Goal: Find specific fact: Find contact information

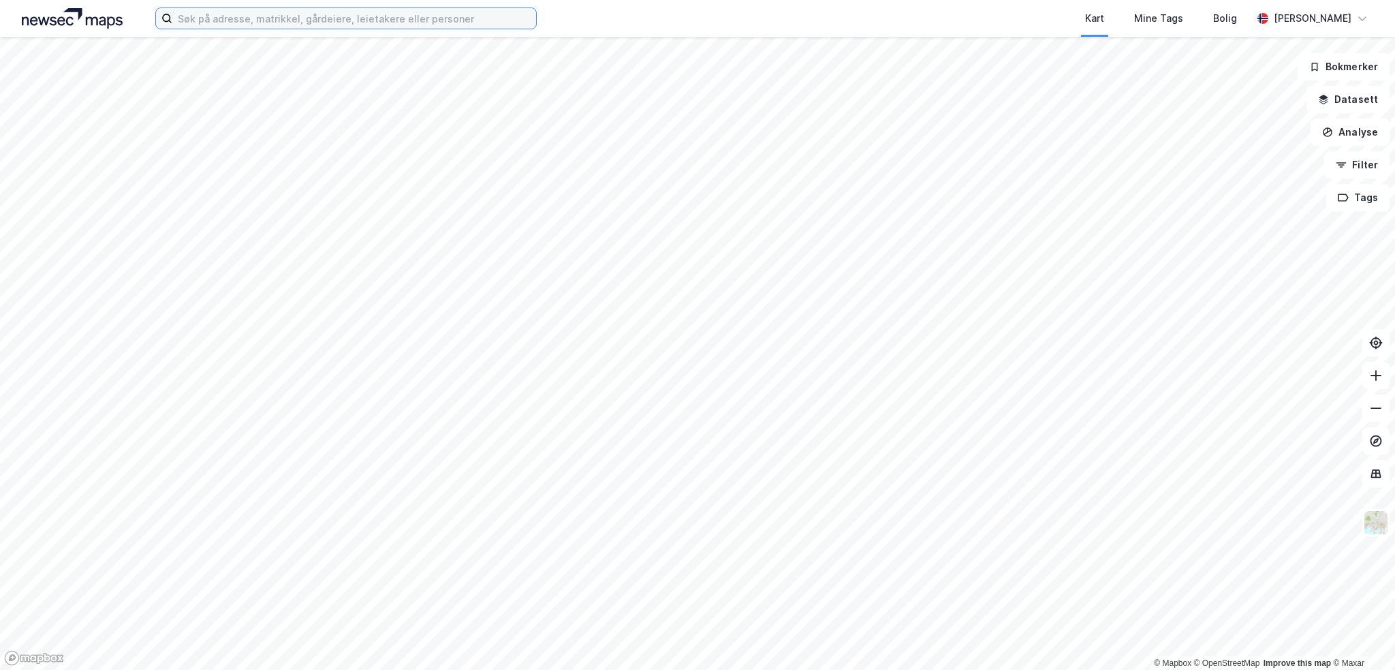
click at [384, 20] on input at bounding box center [354, 18] width 364 height 20
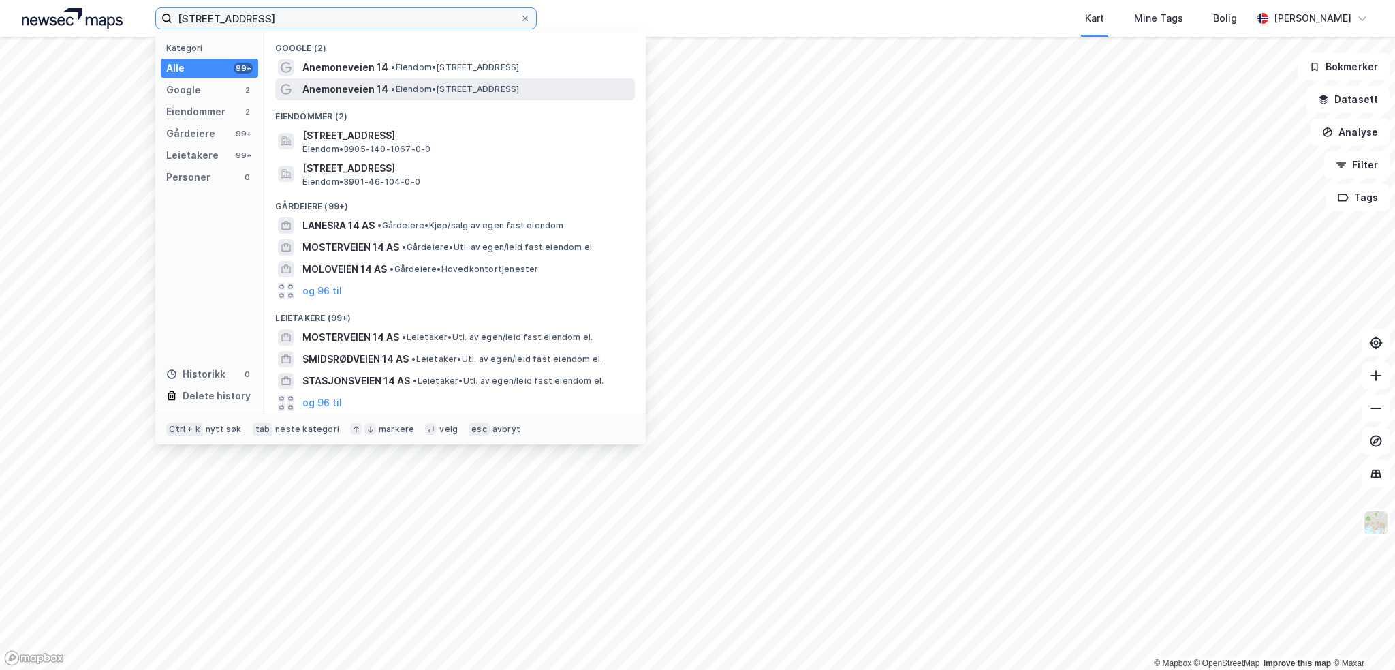
type input "[STREET_ADDRESS]"
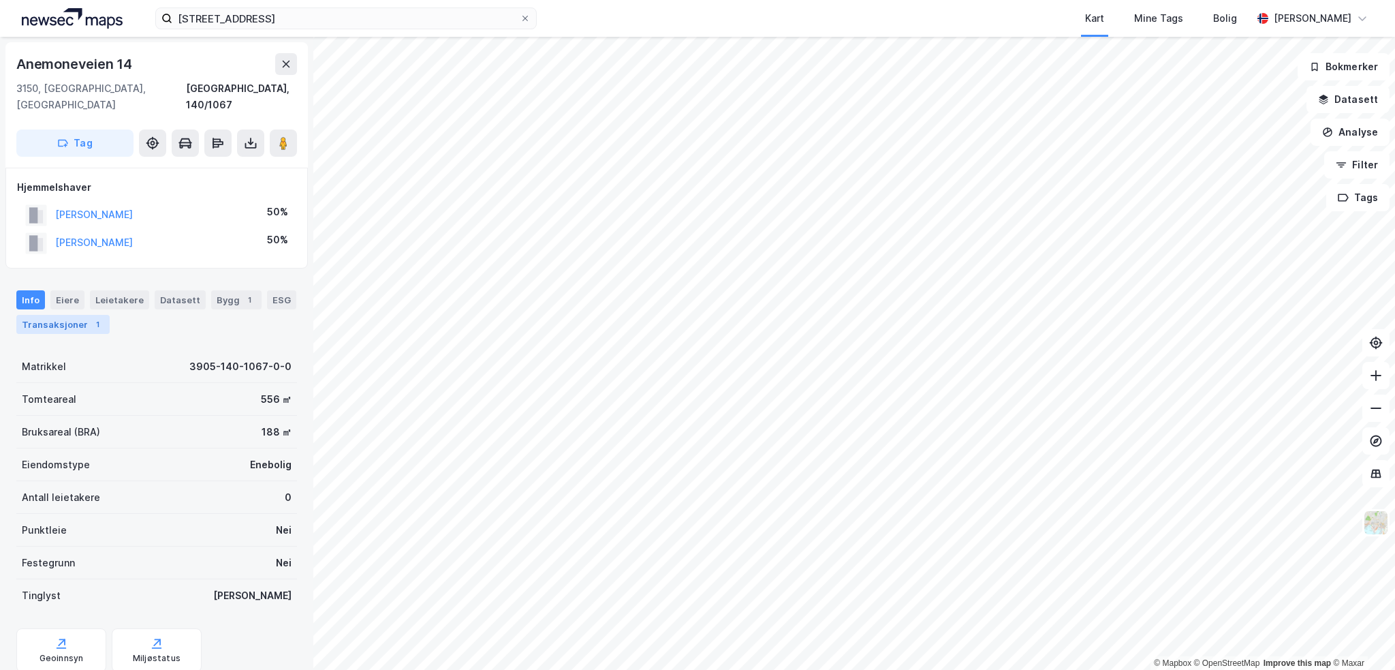
click at [78, 315] on div "Transaksjoner 1" at bounding box center [62, 324] width 93 height 19
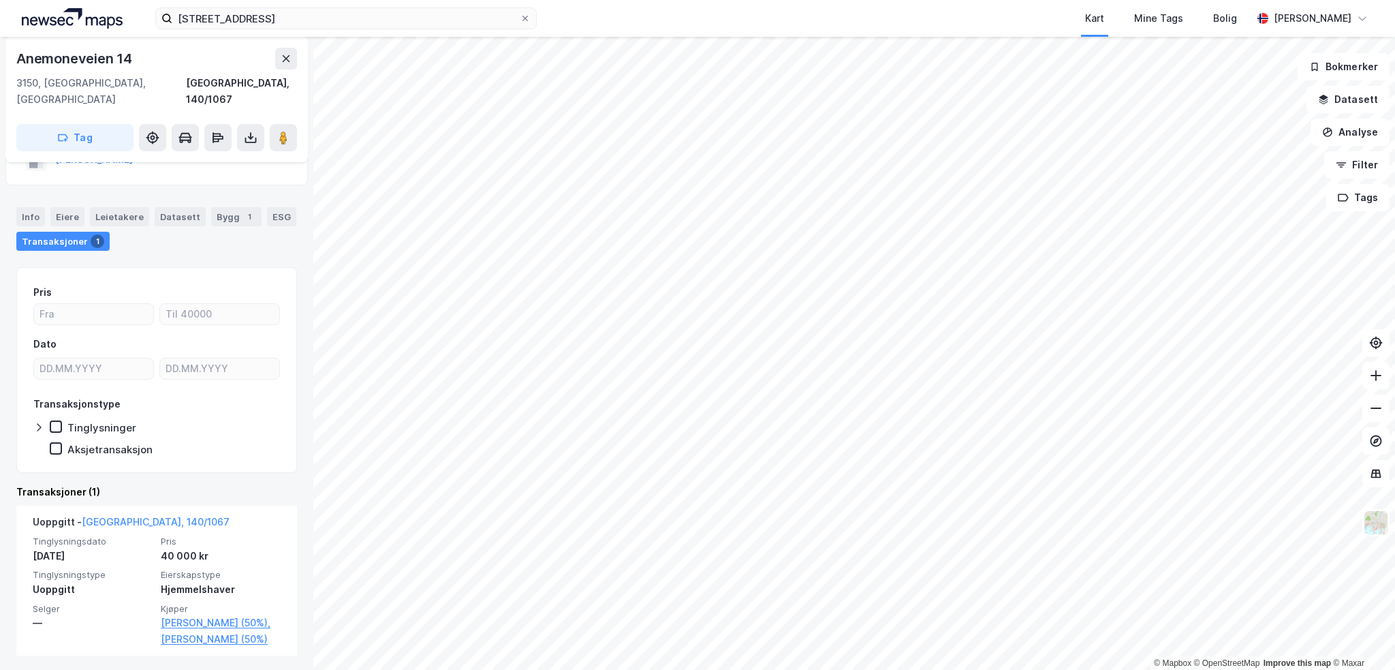
scroll to position [84, 0]
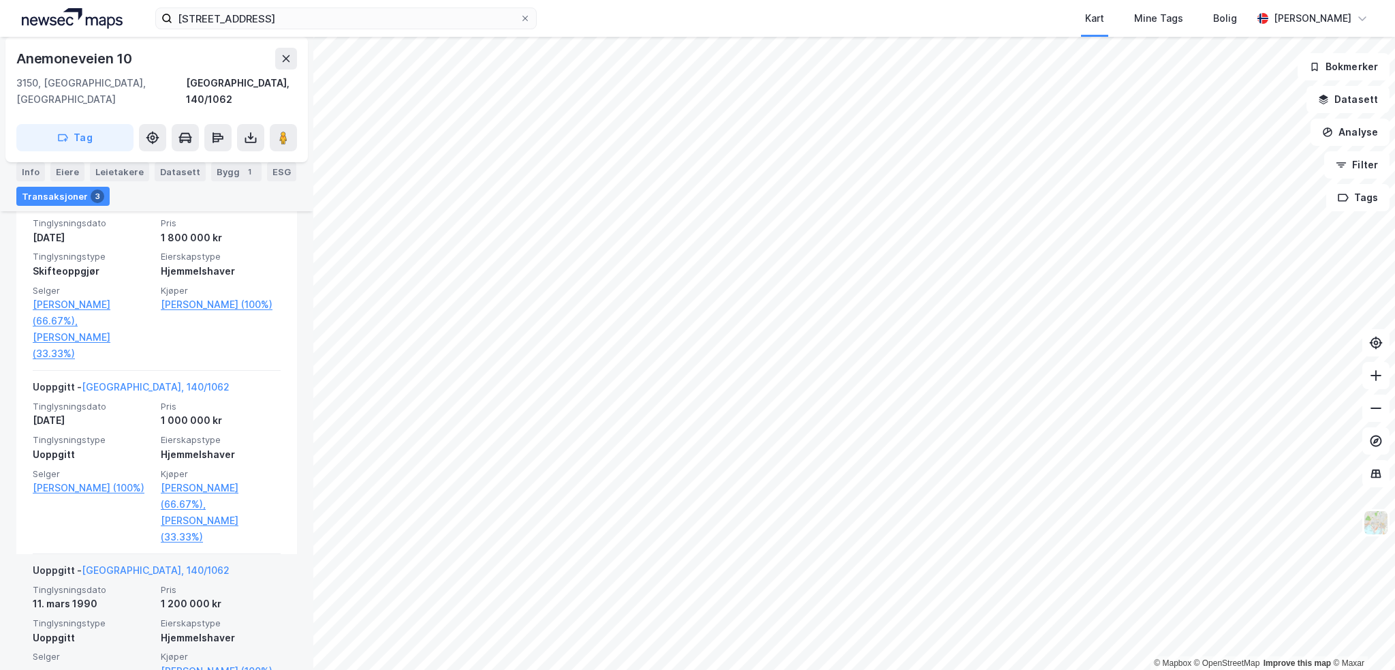
scroll to position [390, 0]
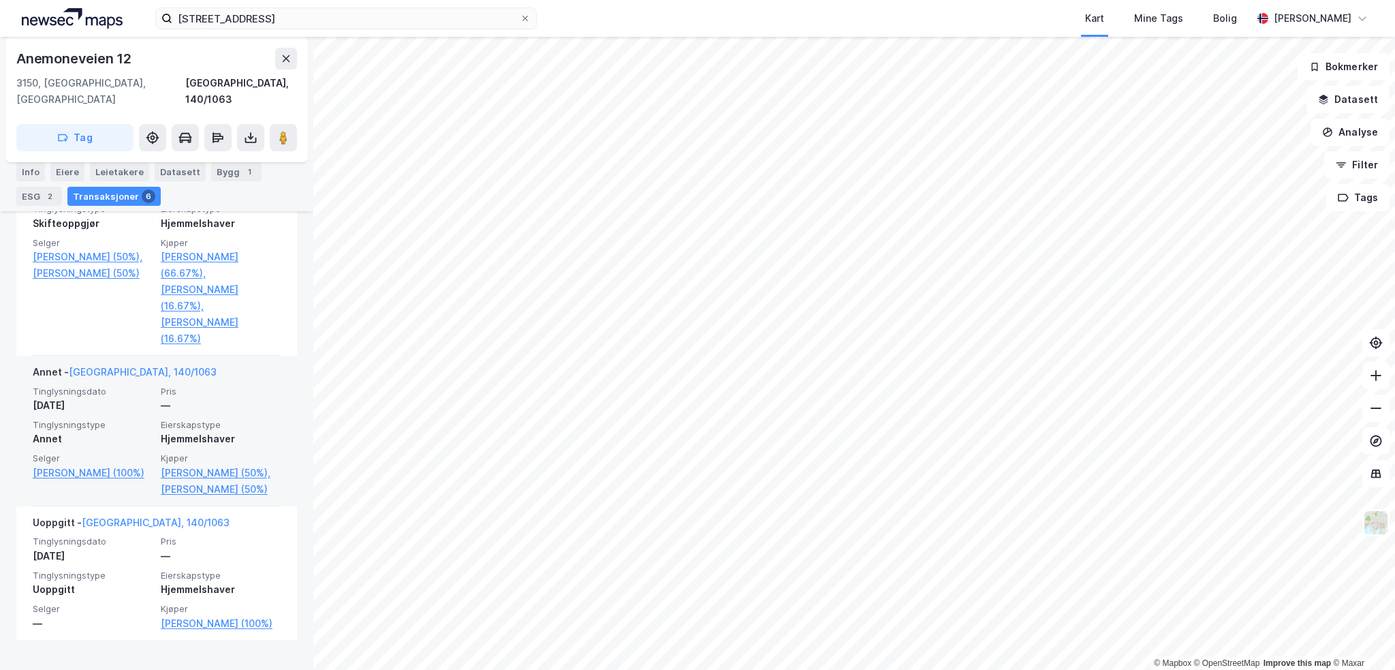
scroll to position [1033, 0]
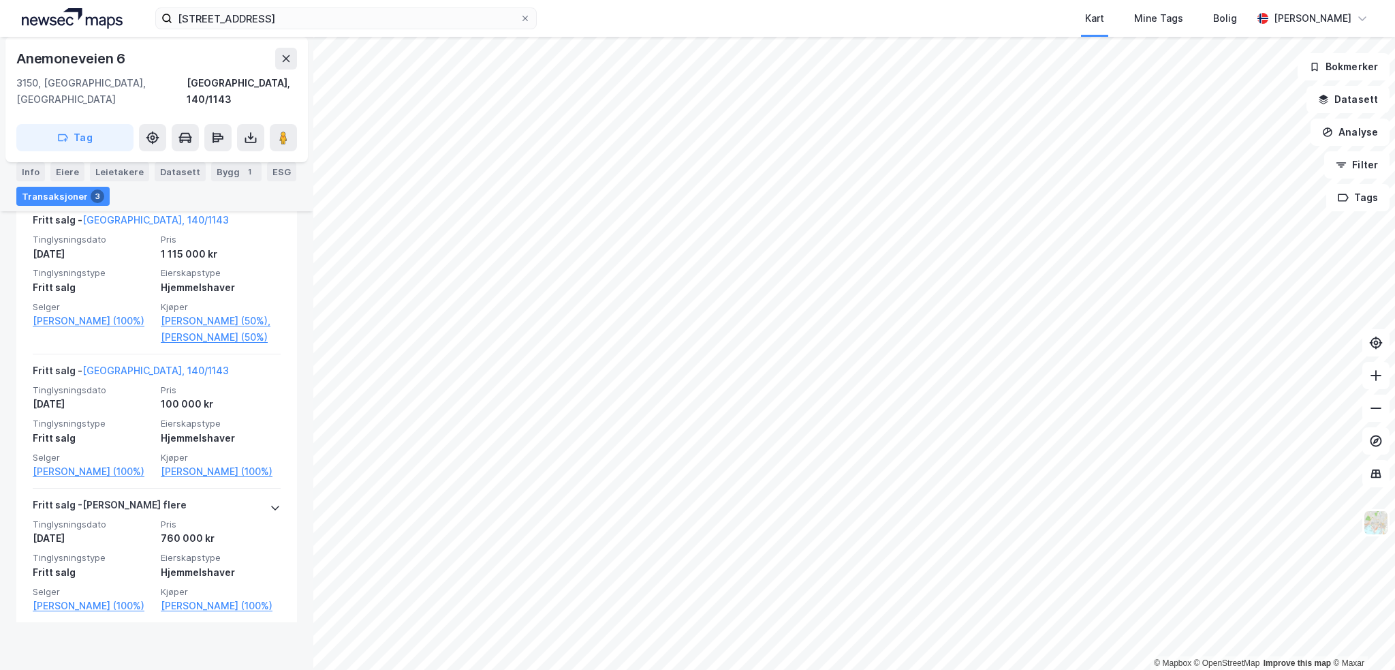
scroll to position [386, 0]
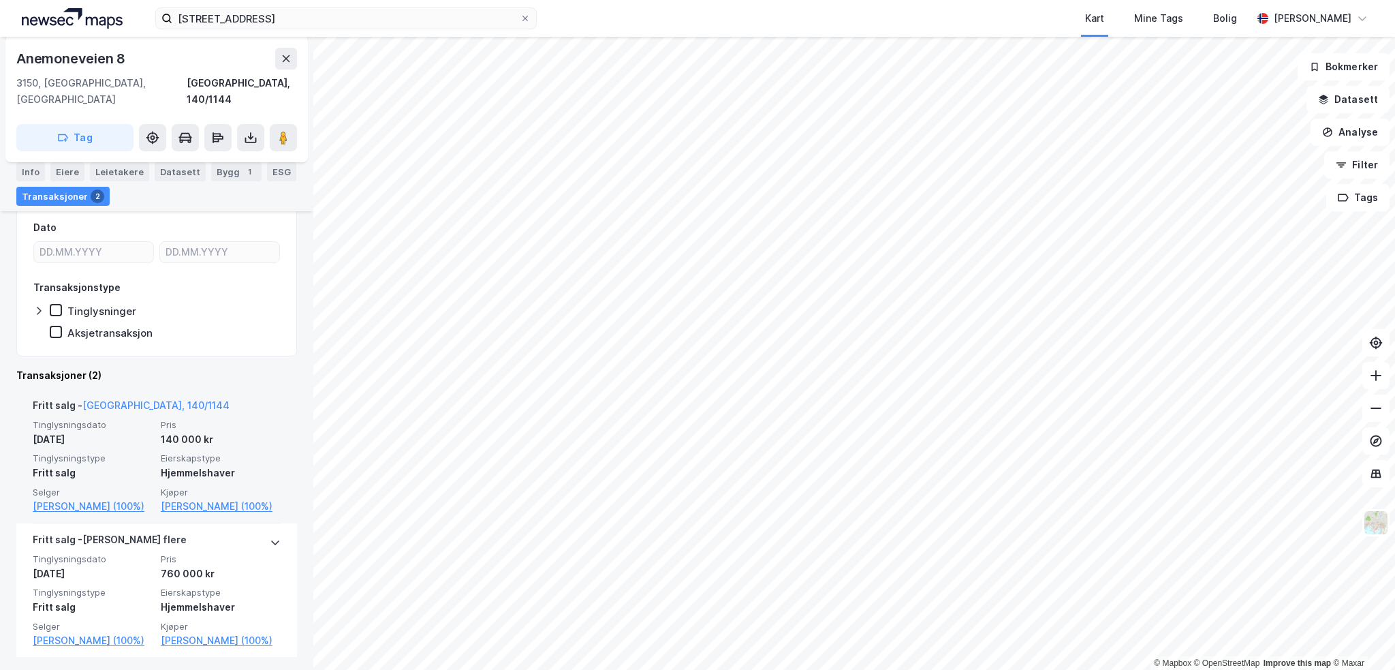
scroll to position [191, 0]
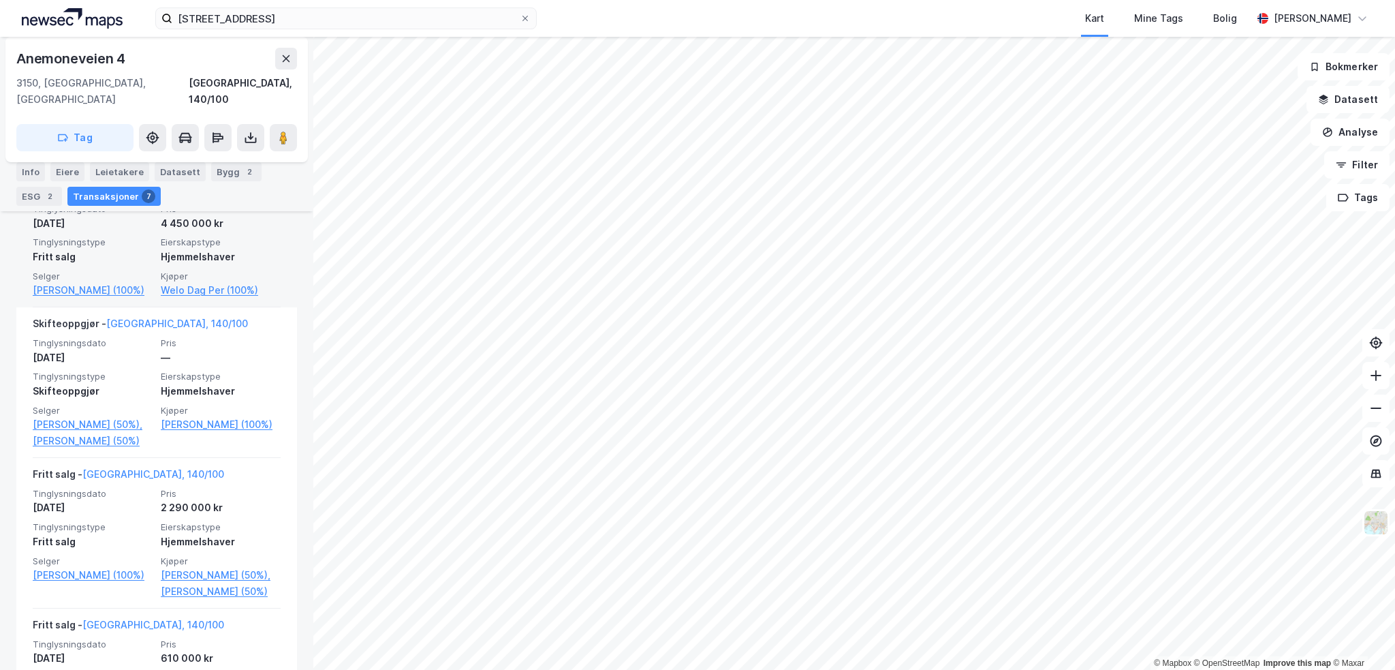
scroll to position [409, 0]
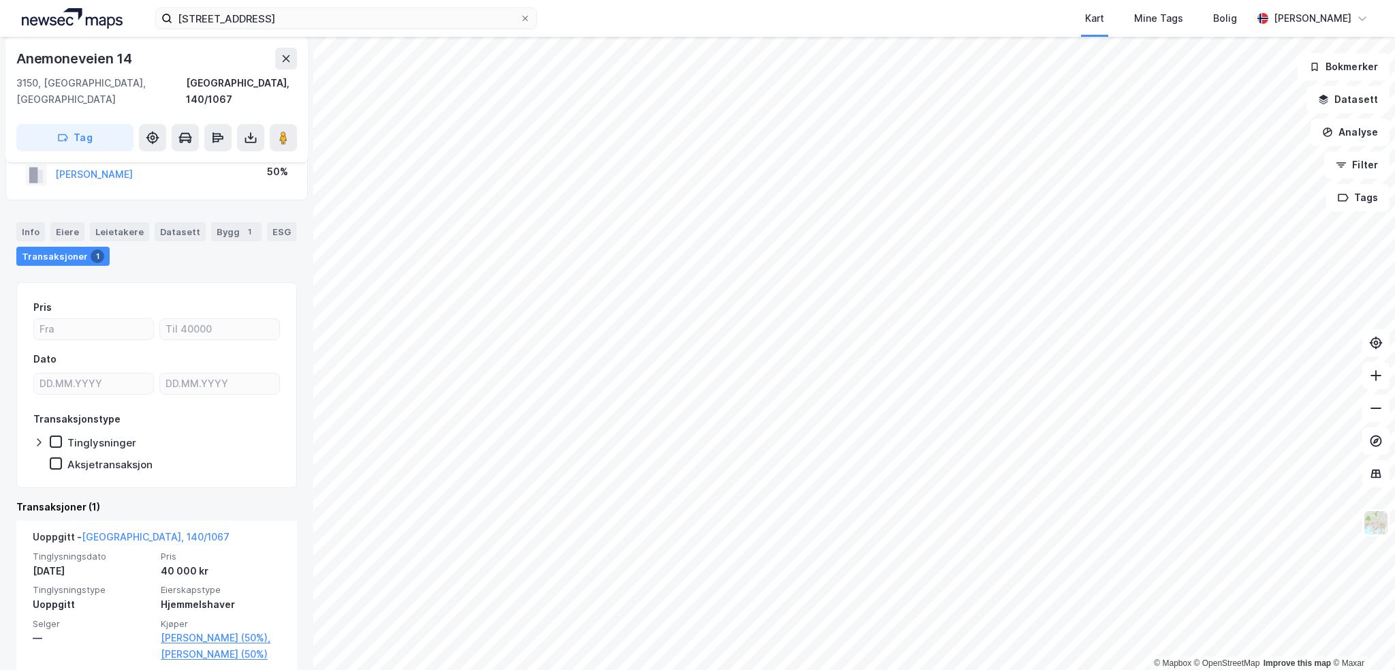
scroll to position [84, 0]
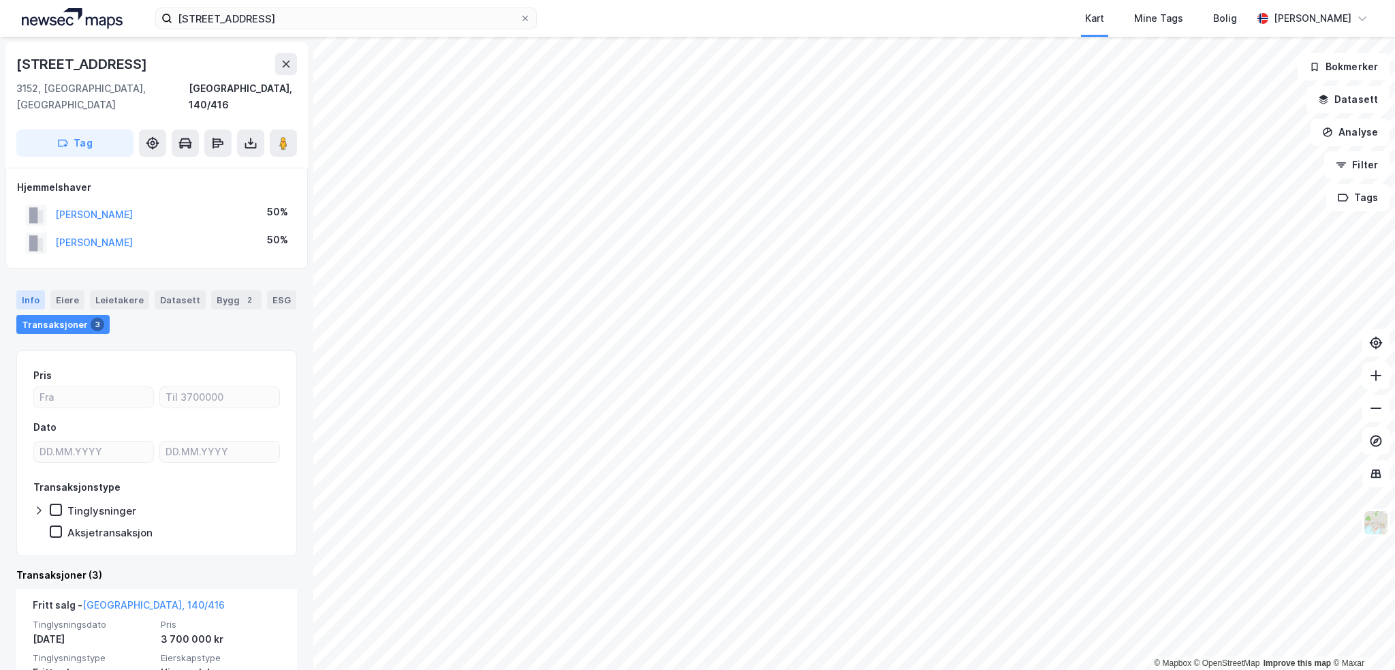
click at [36, 290] on div "Info" at bounding box center [30, 299] width 29 height 19
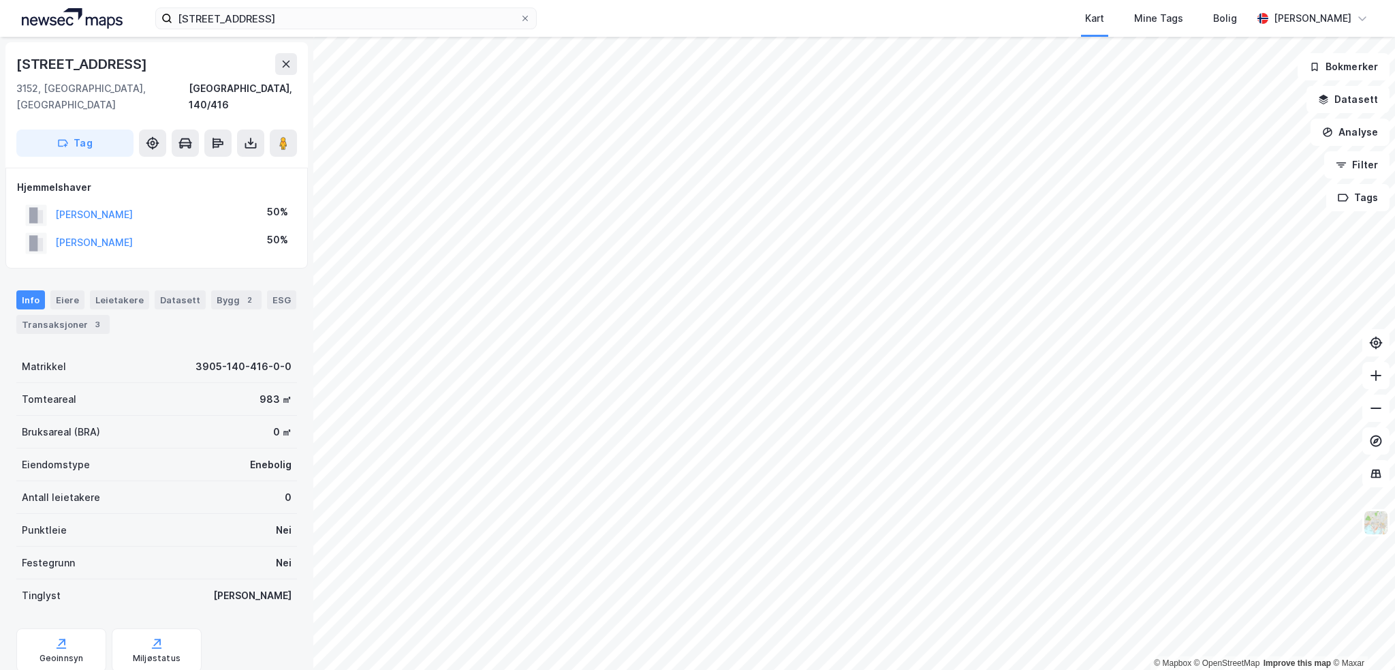
scroll to position [84, 0]
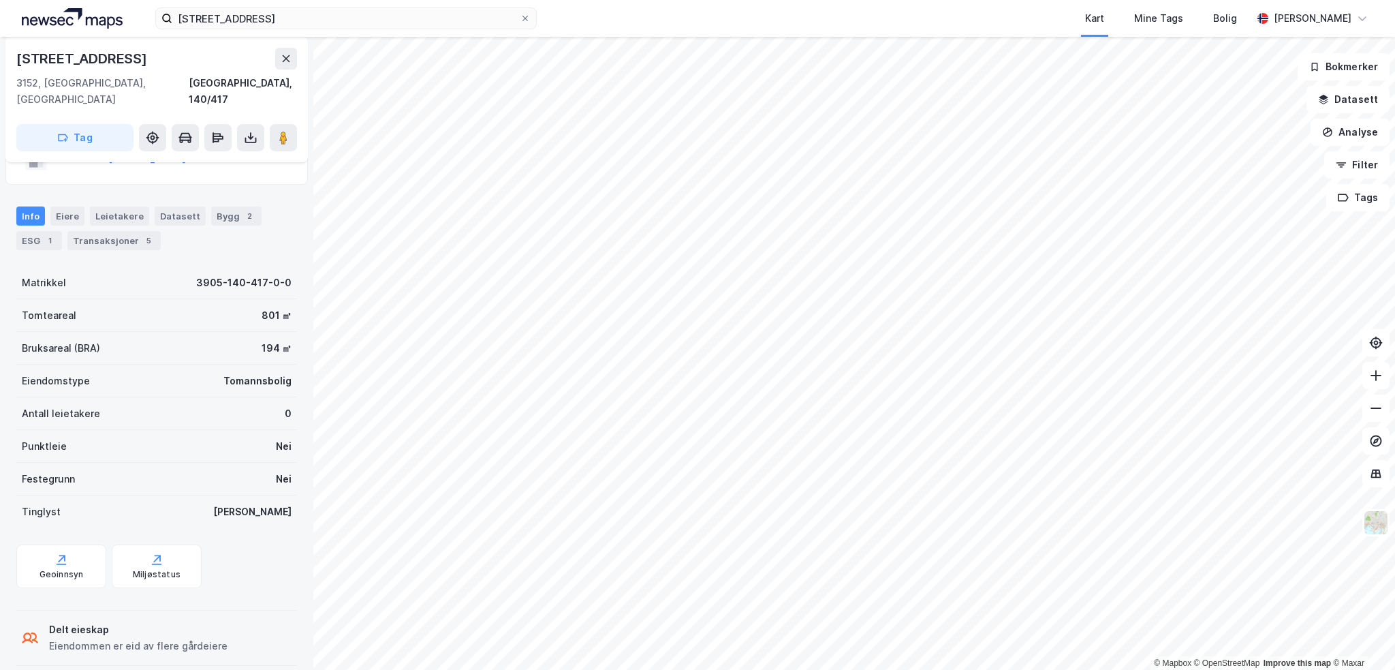
scroll to position [84, 0]
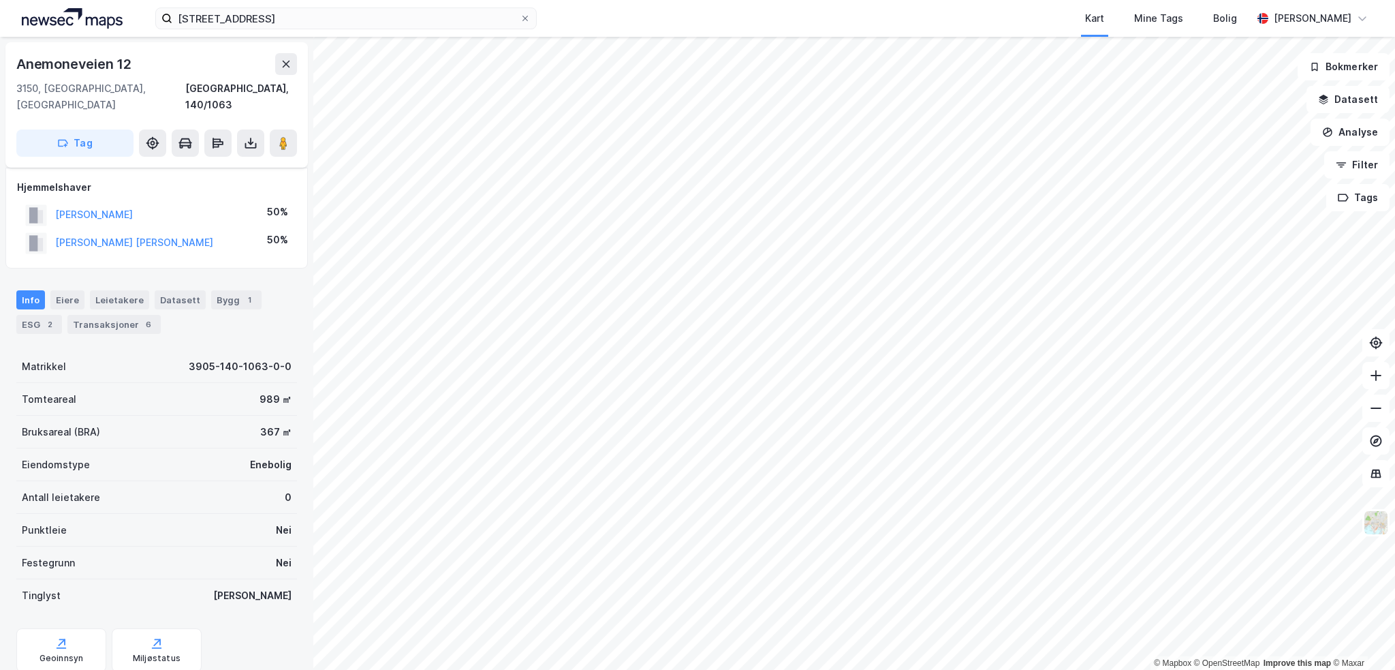
scroll to position [84, 0]
click at [0, 0] on button "[PERSON_NAME]" at bounding box center [0, 0] width 0 height 0
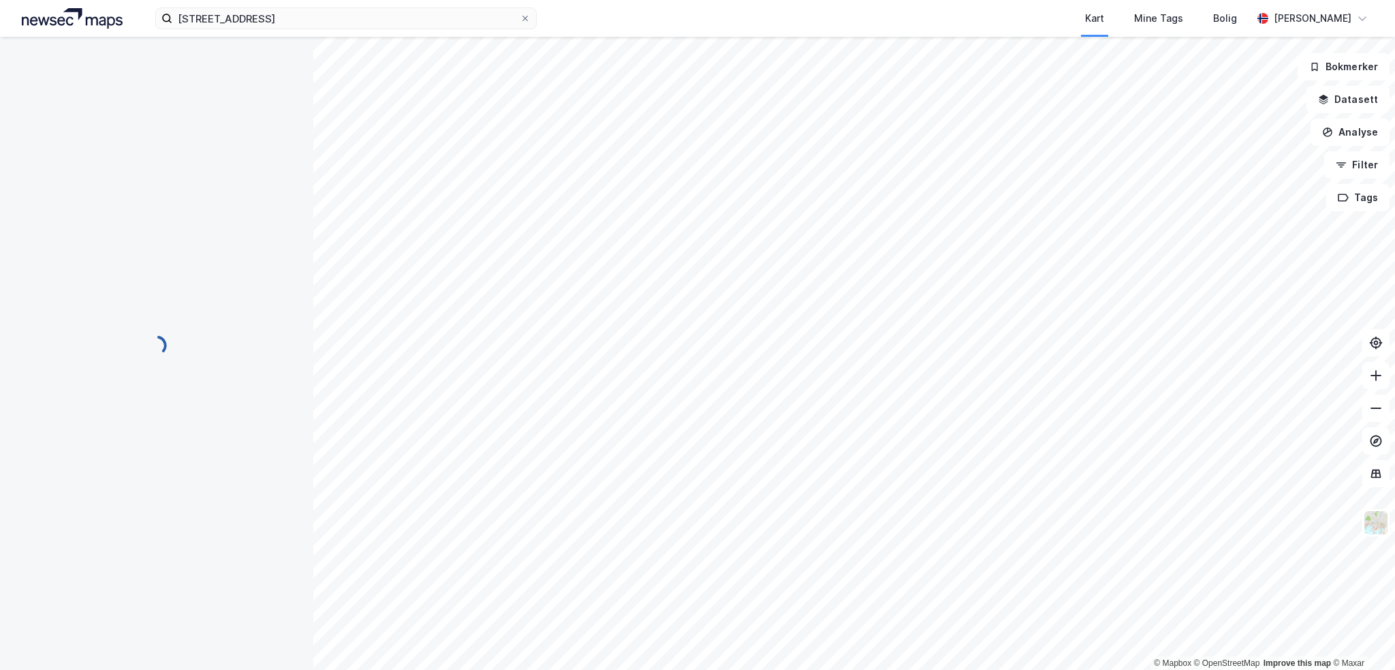
scroll to position [2, 0]
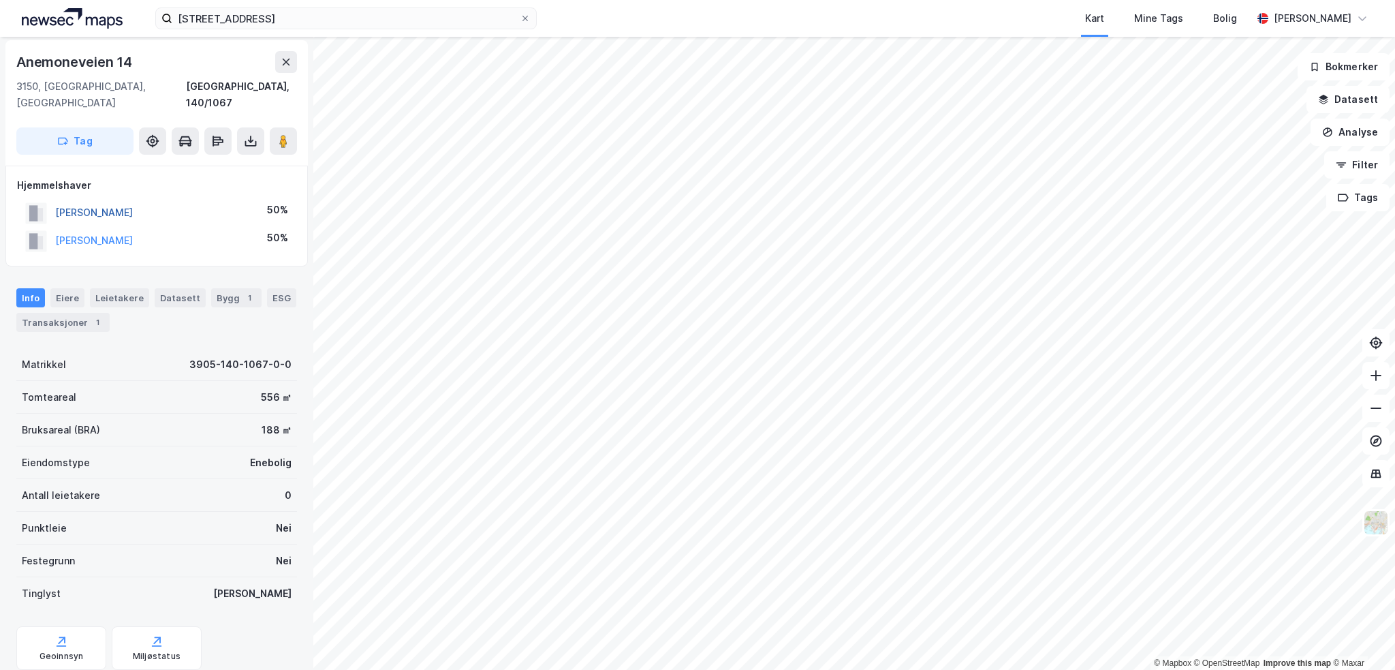
click at [0, 0] on button "[PERSON_NAME]" at bounding box center [0, 0] width 0 height 0
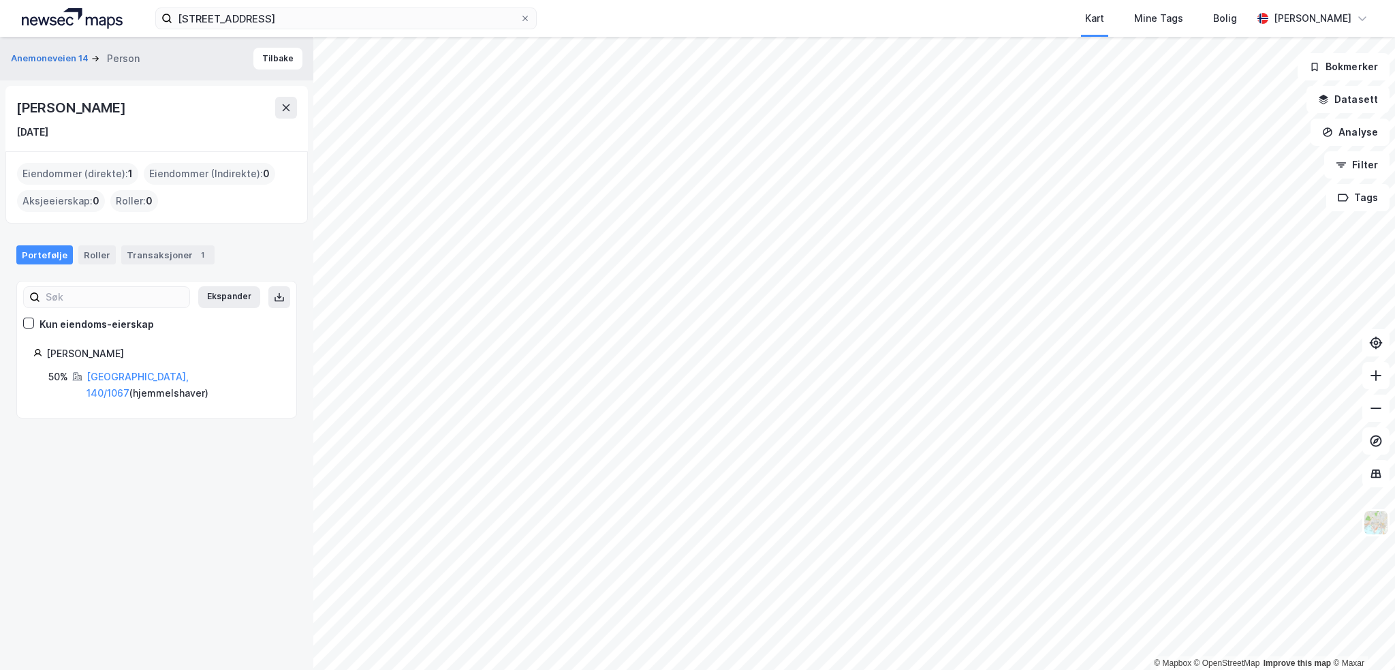
click at [114, 101] on div "[PERSON_NAME]" at bounding box center [72, 108] width 112 height 22
copy div "[PERSON_NAME]"
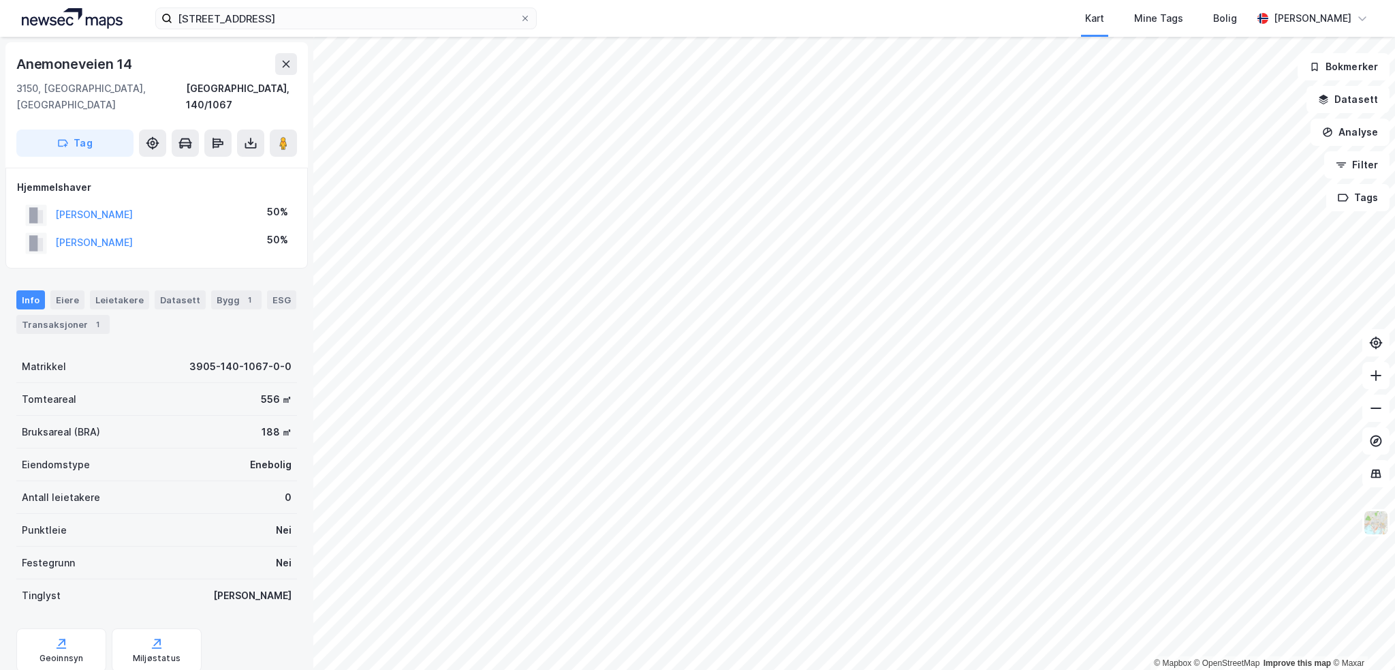
scroll to position [2, 0]
click at [0, 0] on button "[PERSON_NAME]" at bounding box center [0, 0] width 0 height 0
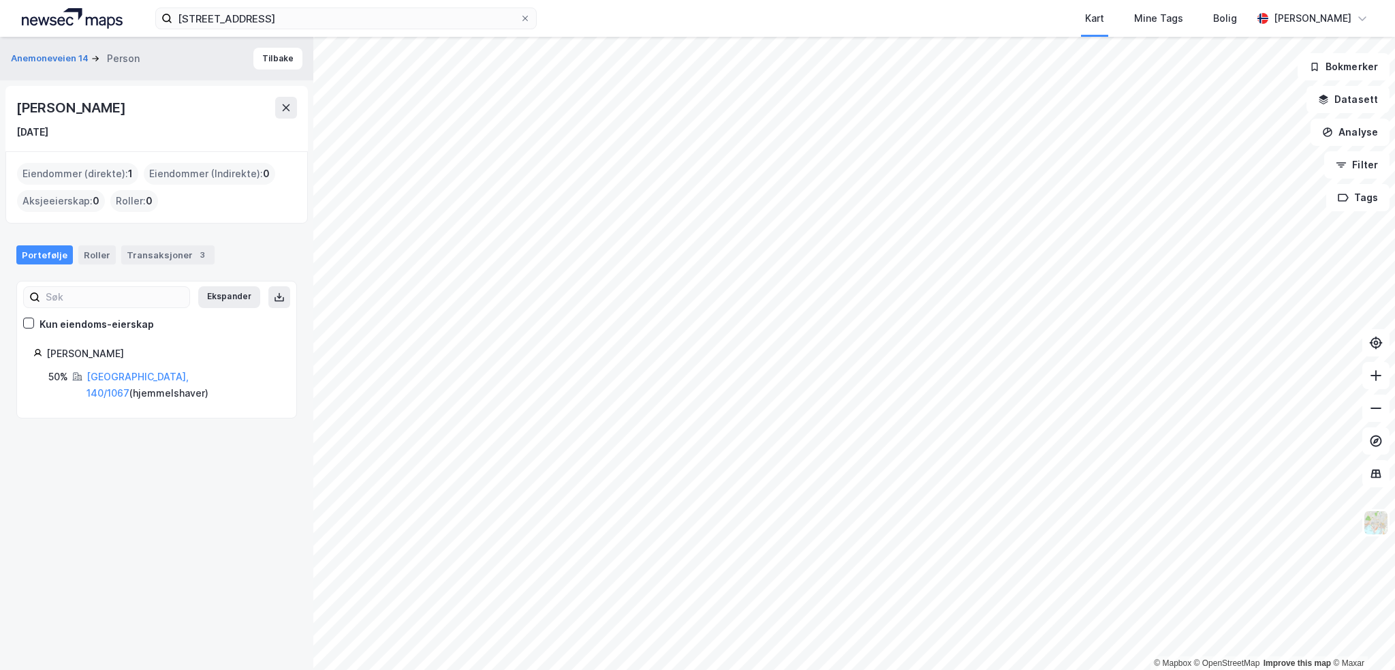
click at [120, 108] on div "[PERSON_NAME]" at bounding box center [72, 108] width 112 height 22
copy div "[PERSON_NAME]"
